Goal: Check status: Check status

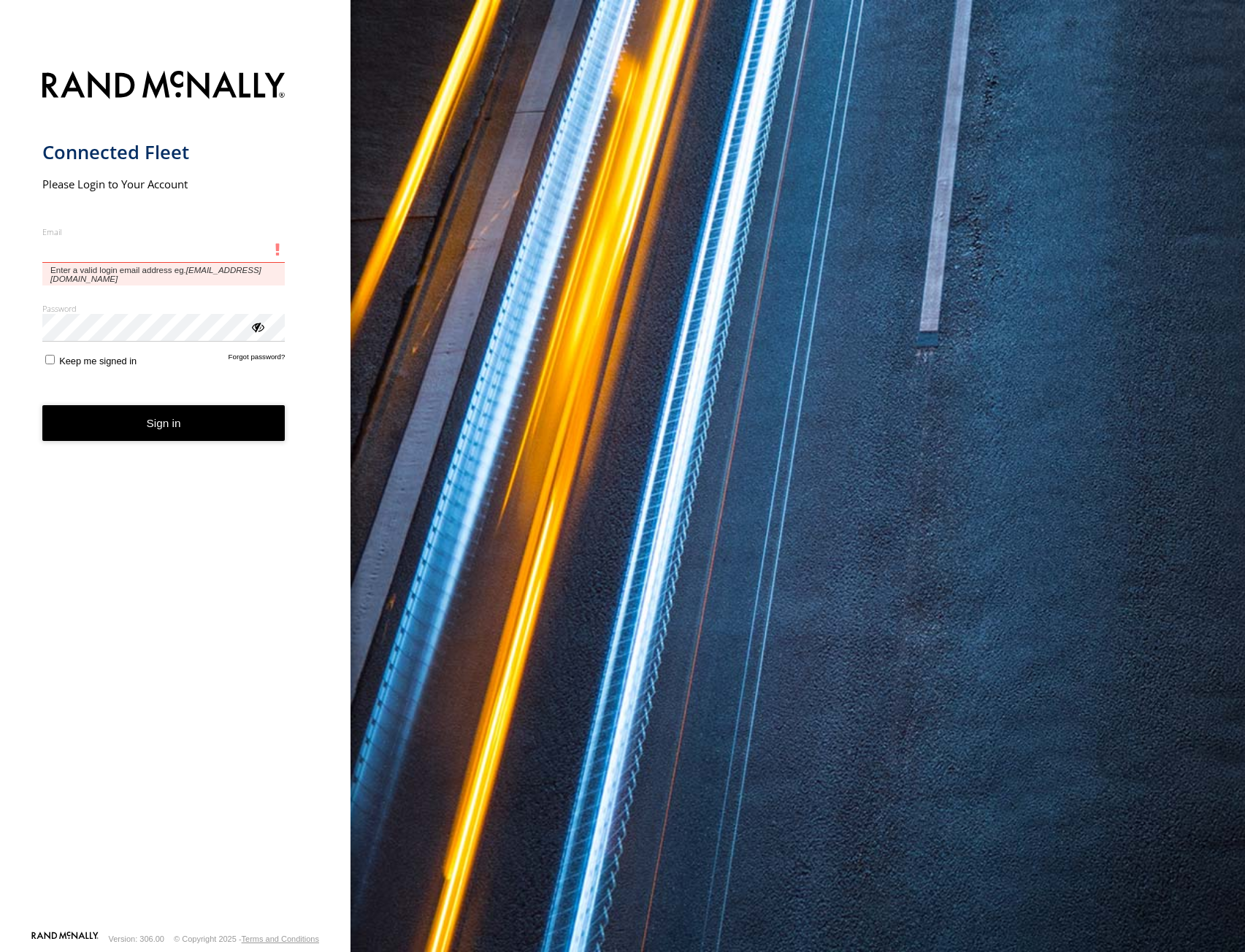
type input "**********"
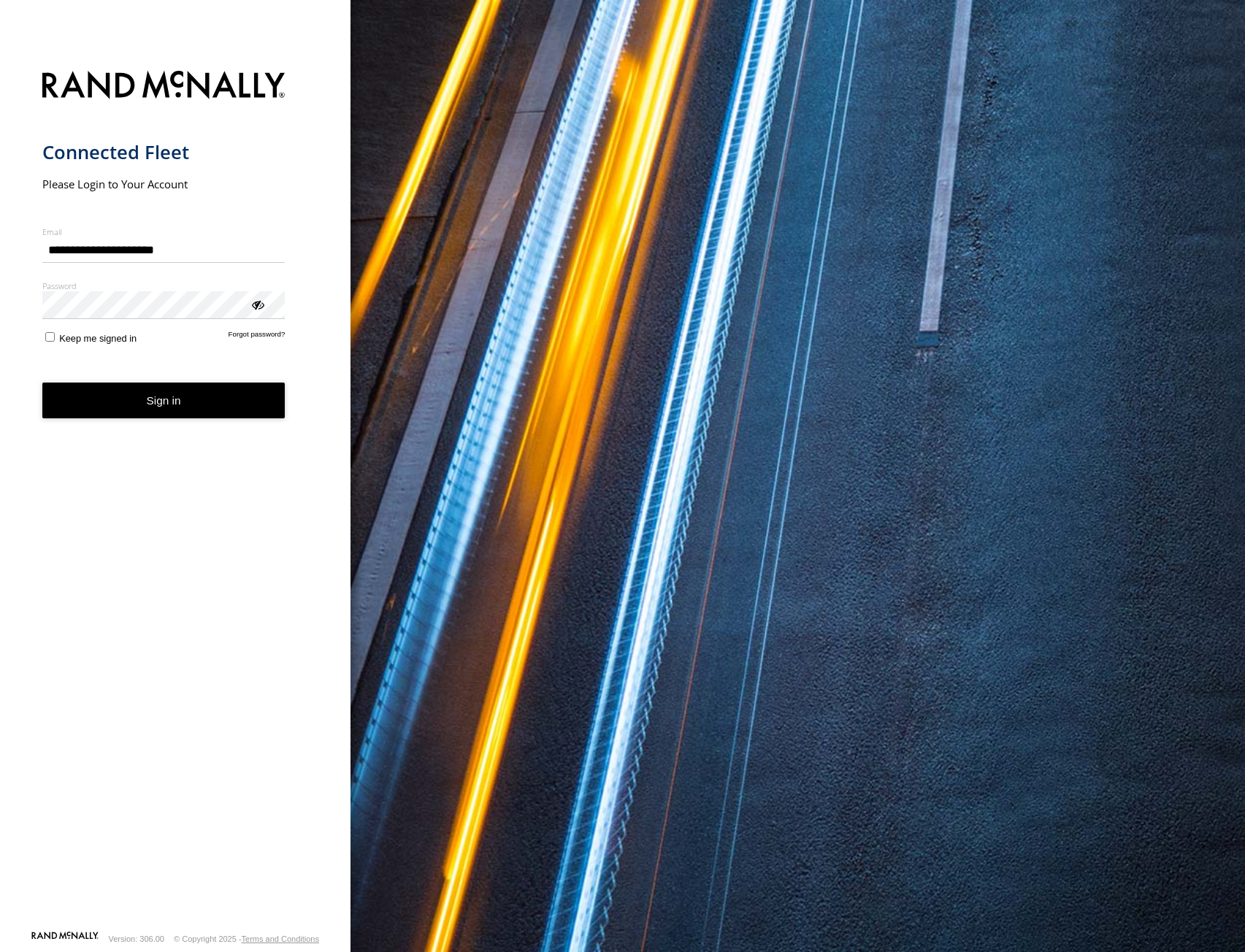
click at [176, 408] on button "Sign in" at bounding box center [164, 400] width 244 height 35
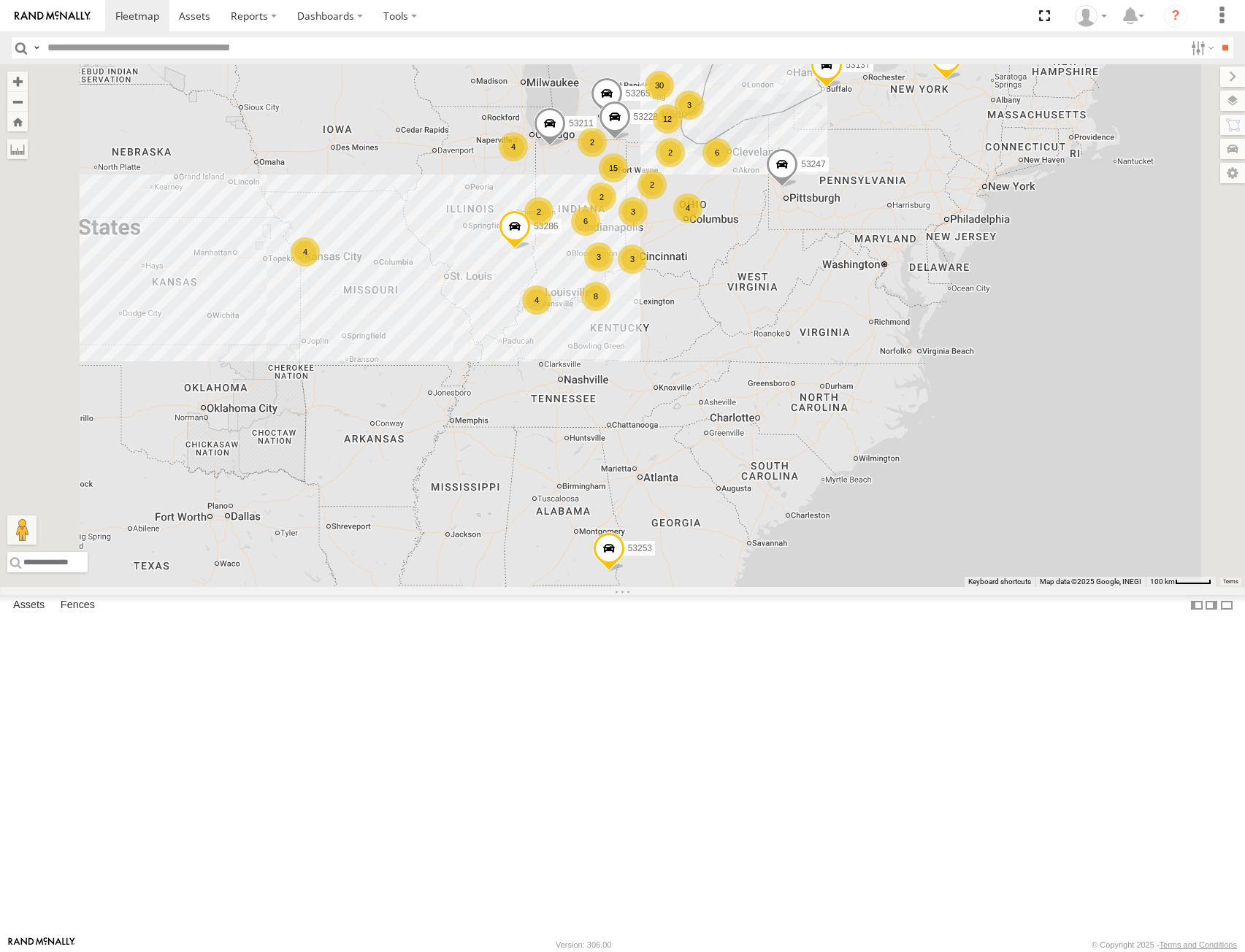
click at [624, 571] on span at bounding box center [607, 551] width 32 height 39
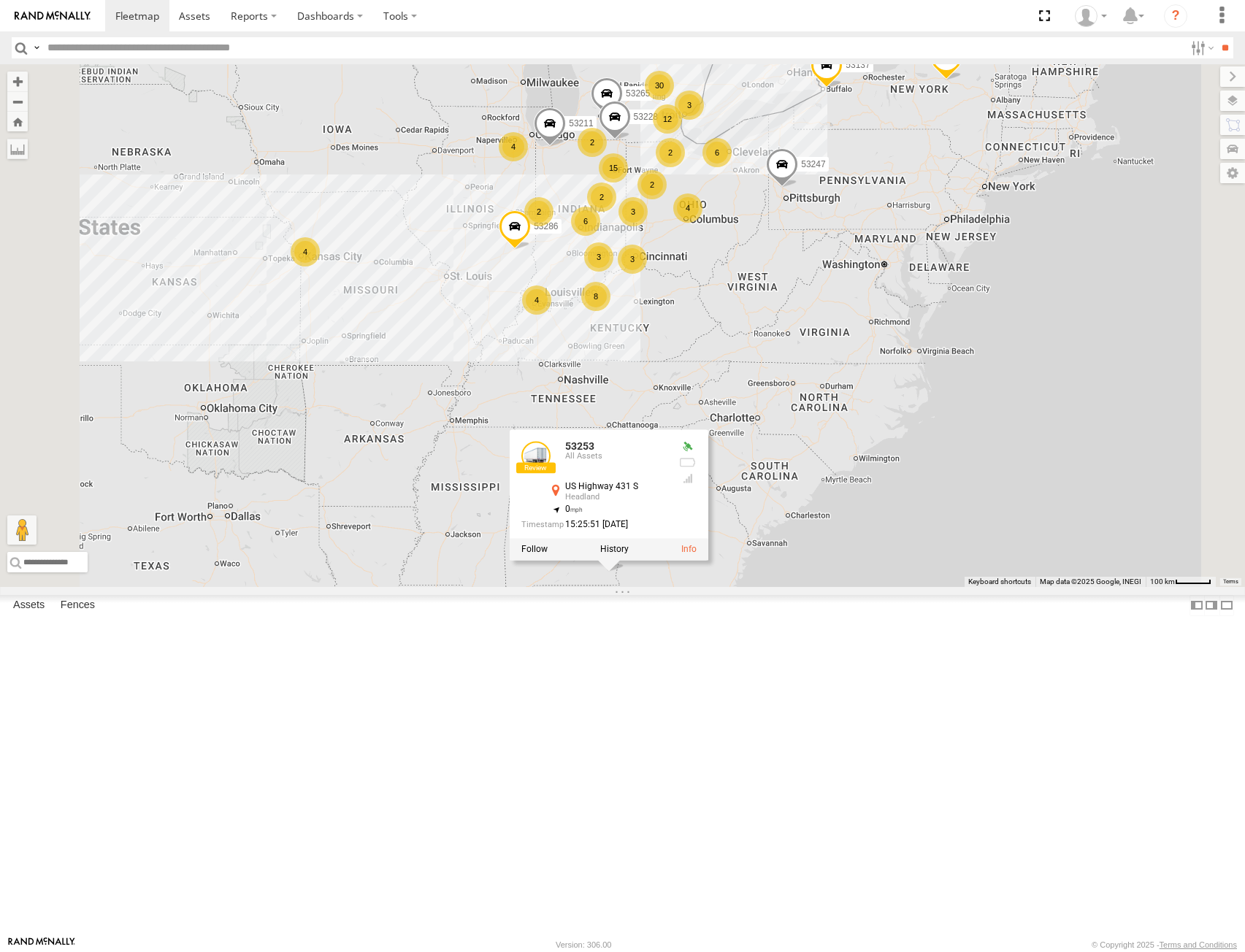
click at [708, 561] on div "53253 All Assets US Highway [GEOGRAPHIC_DATA] 31.35645 , -85.32837 0 15:25:51 […" at bounding box center [608, 495] width 199 height 131
click at [628, 555] on label at bounding box center [614, 549] width 29 height 11
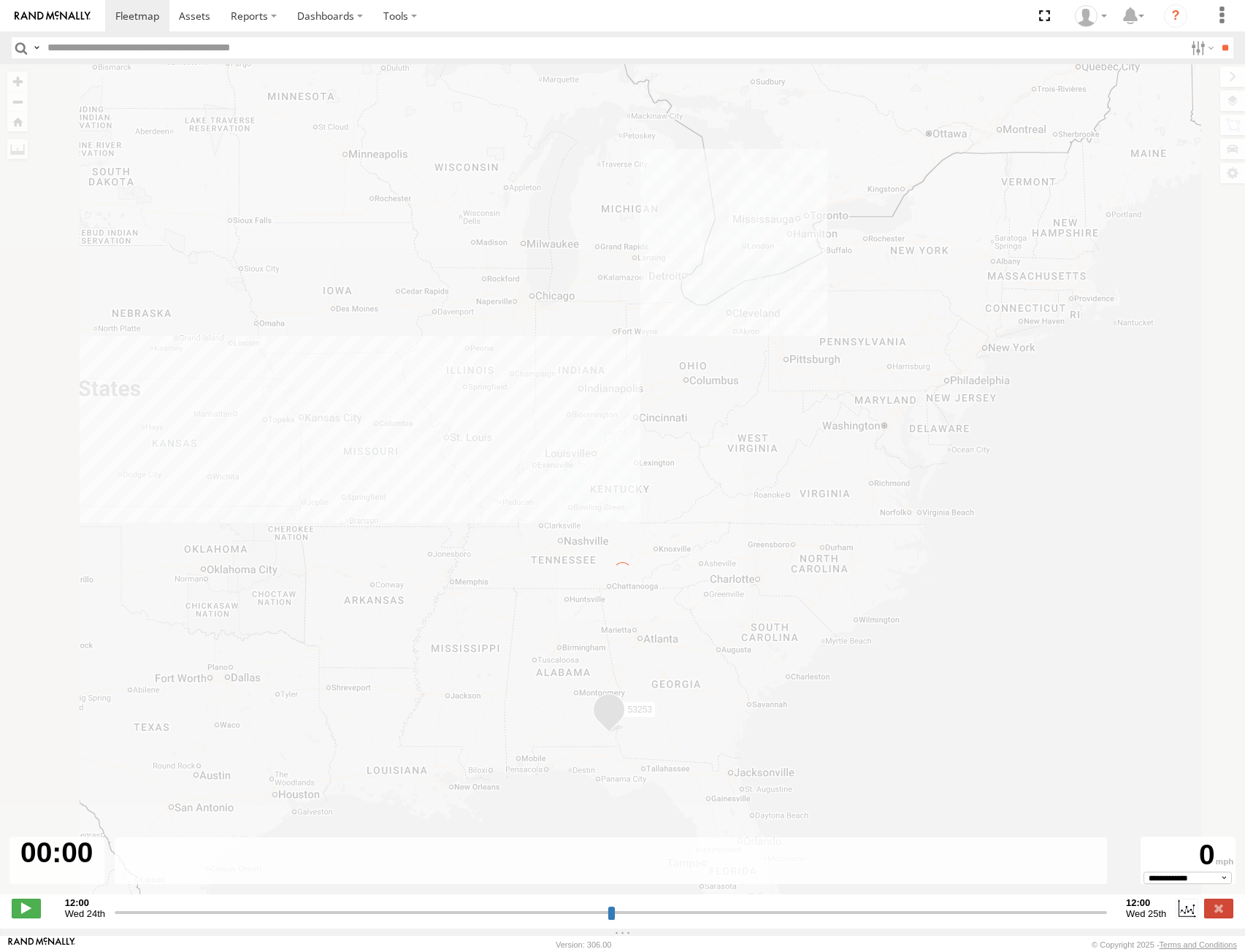
type input "**********"
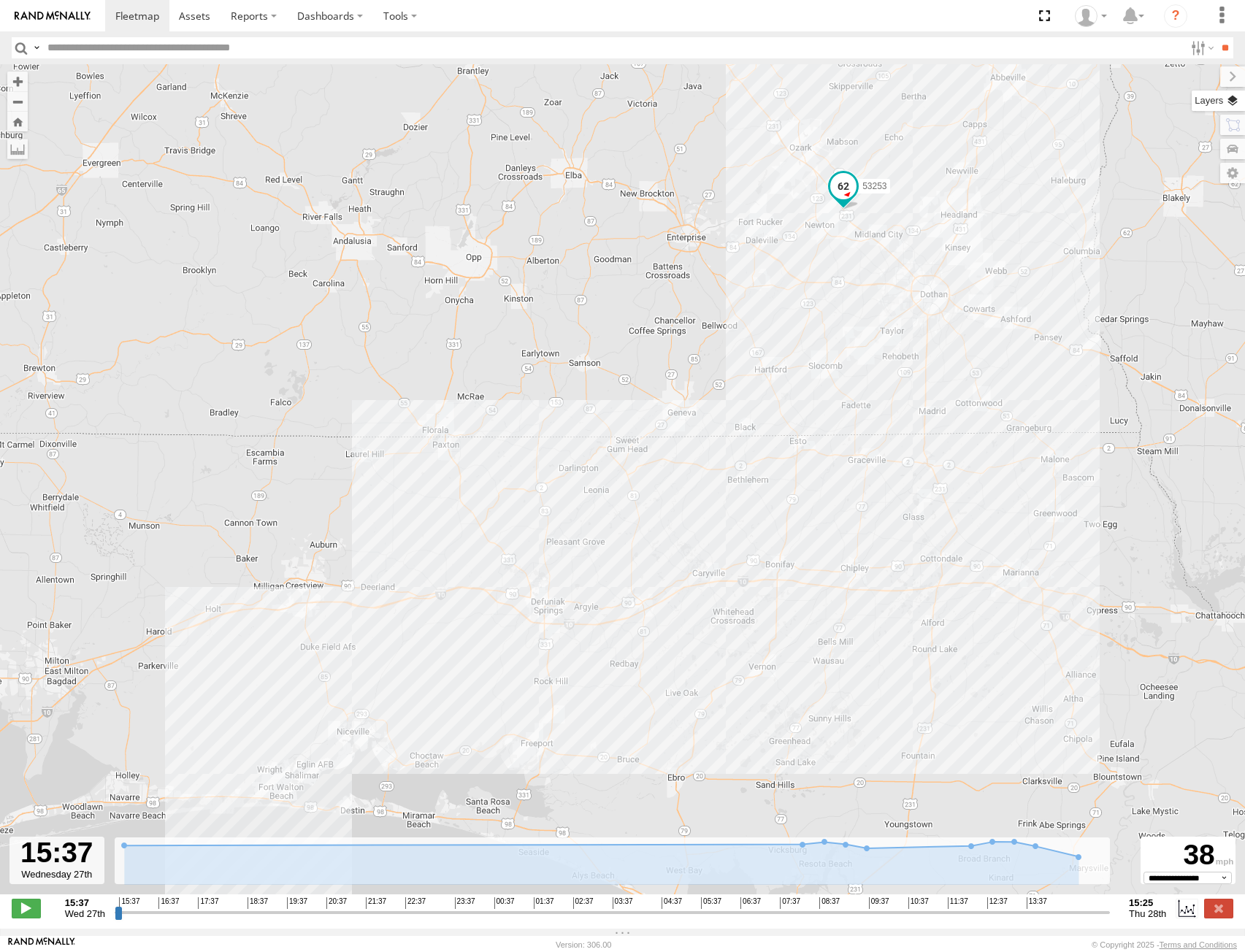
click at [1233, 103] on label at bounding box center [1218, 100] width 54 height 20
click at [0, 0] on span "Basemaps" at bounding box center [0, 0] width 0 height 0
click at [0, 0] on span "Satellite + Roadmap" at bounding box center [0, 0] width 0 height 0
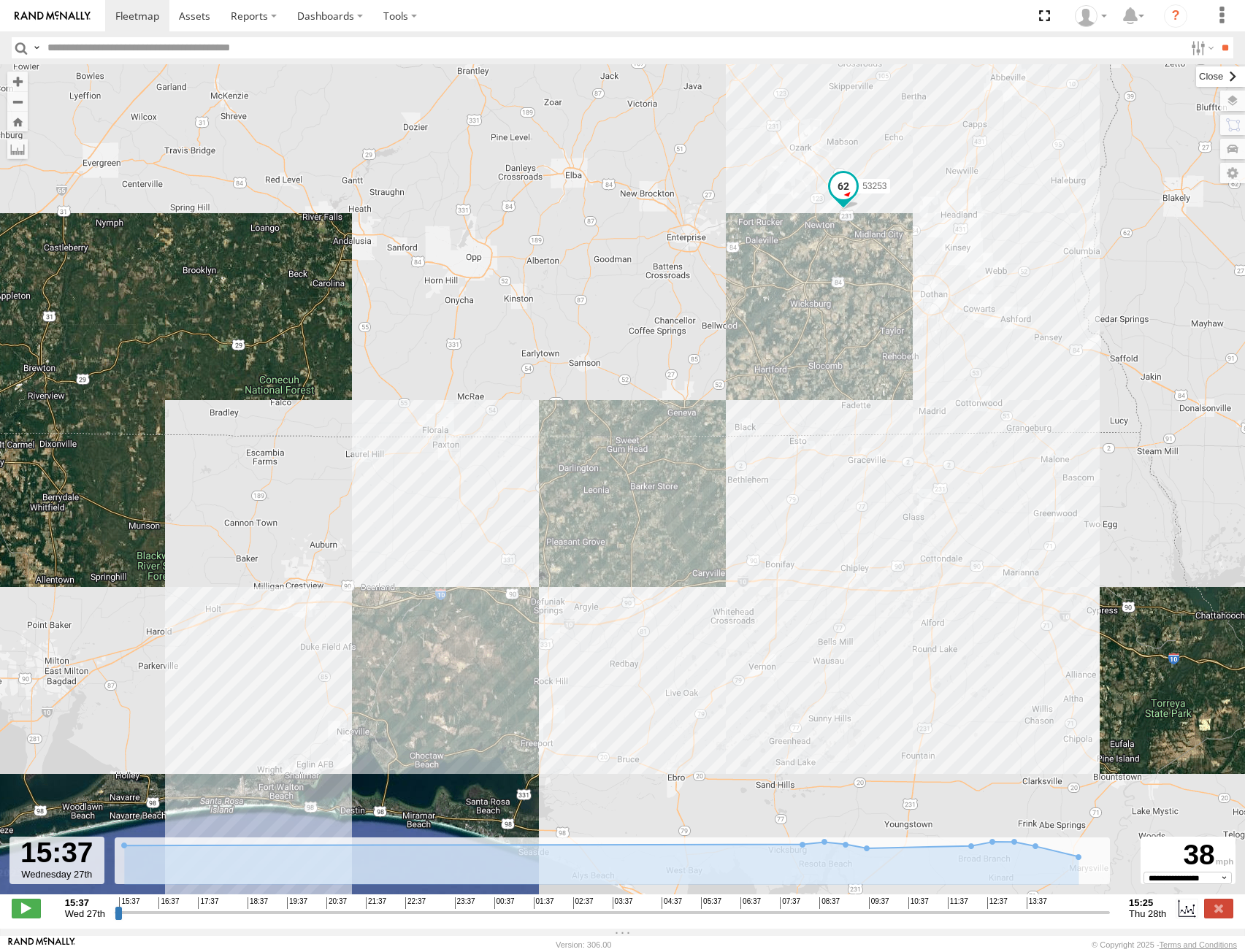
click at [1196, 77] on label at bounding box center [1220, 76] width 49 height 20
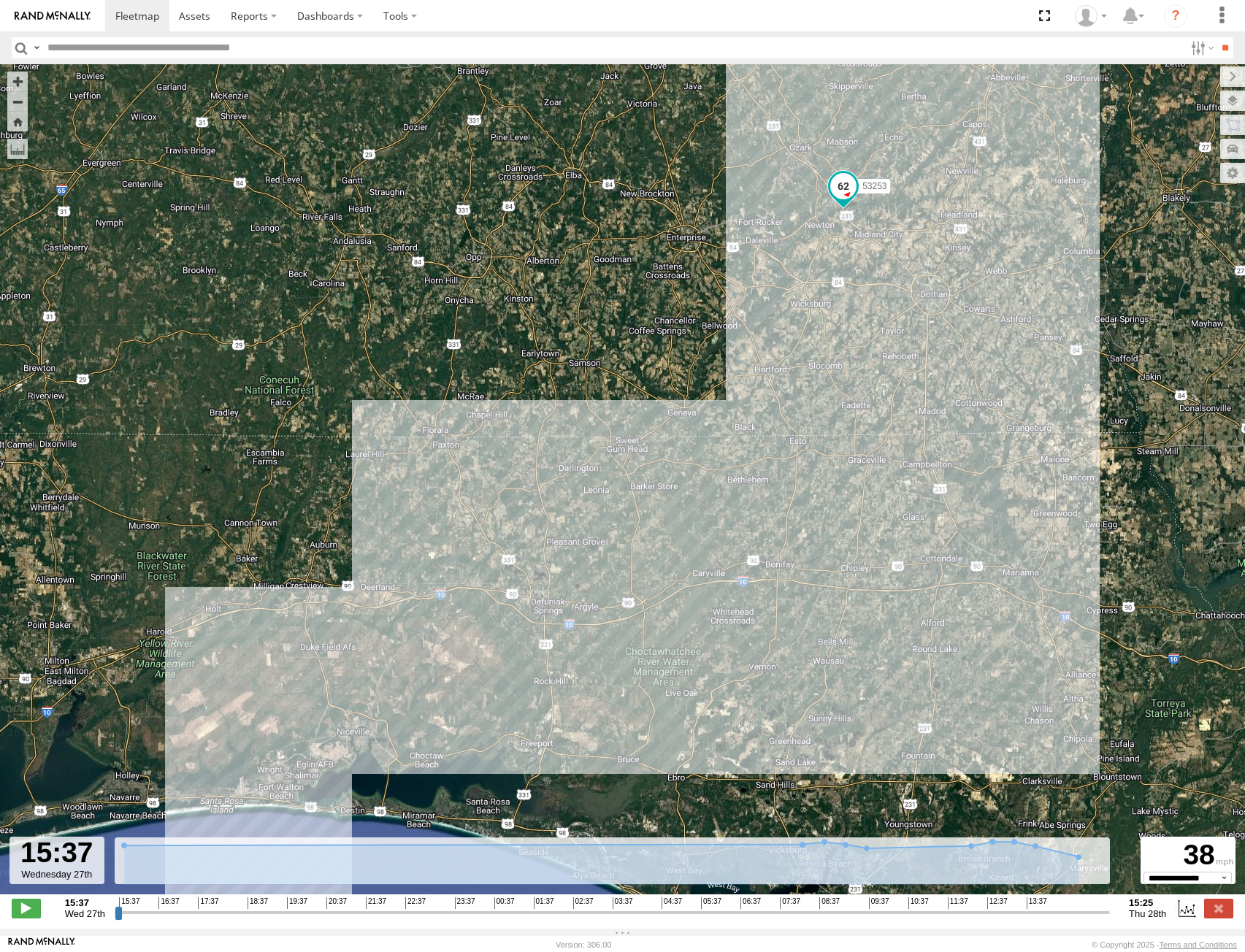
click at [839, 191] on span at bounding box center [843, 185] width 26 height 26
